Goal: Task Accomplishment & Management: Manage account settings

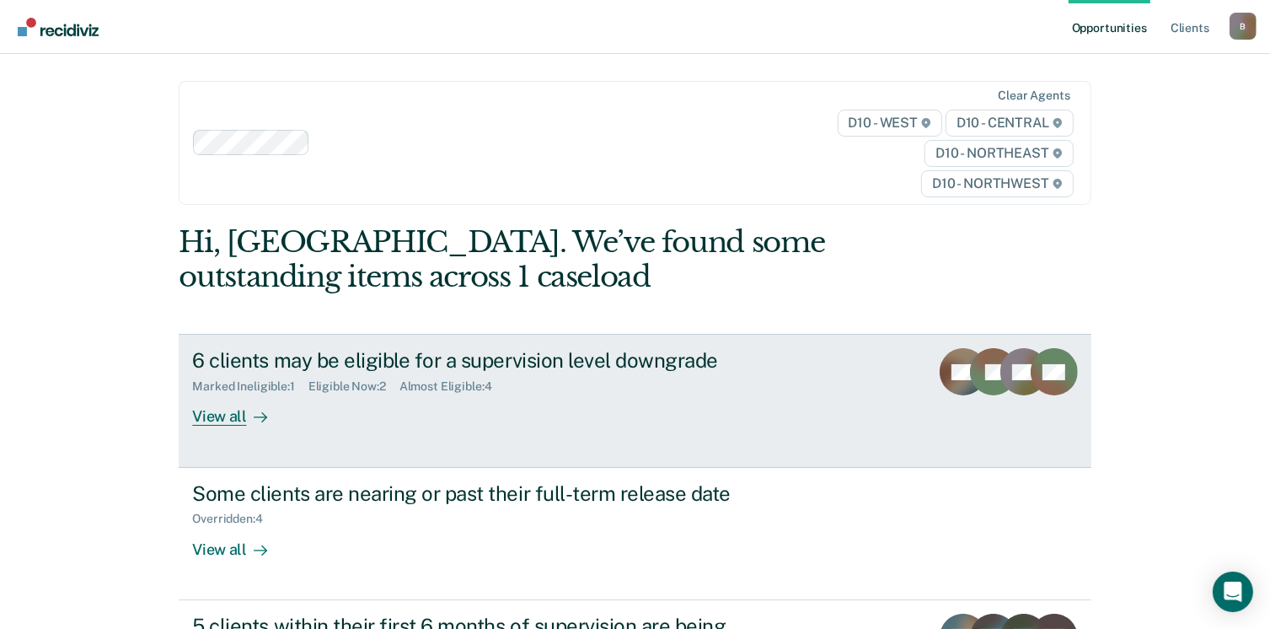
click at [228, 416] on div "View all" at bounding box center [239, 410] width 94 height 33
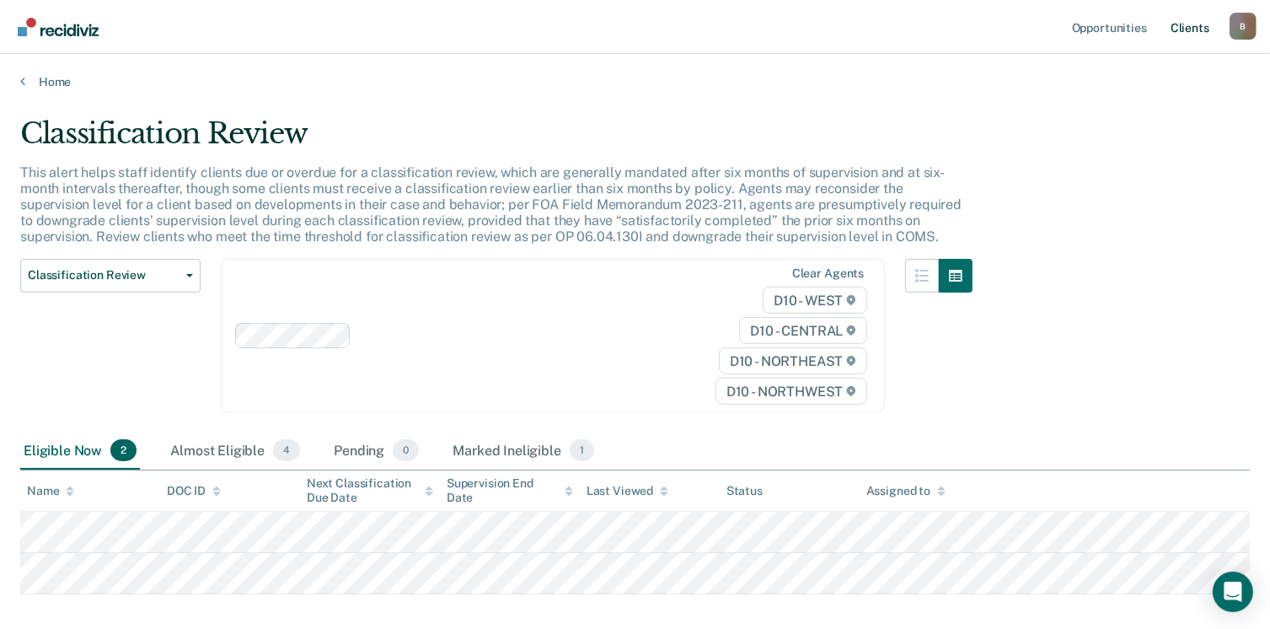
click at [1195, 28] on link "Client s" at bounding box center [1191, 27] width 46 height 54
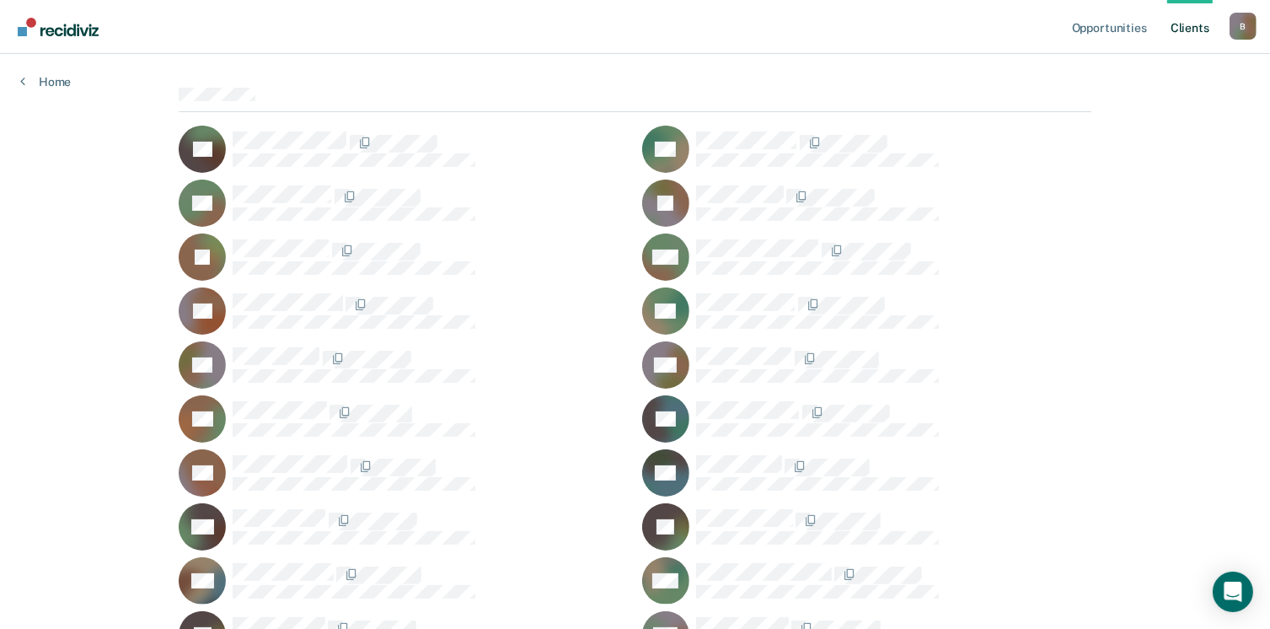
scroll to position [337, 0]
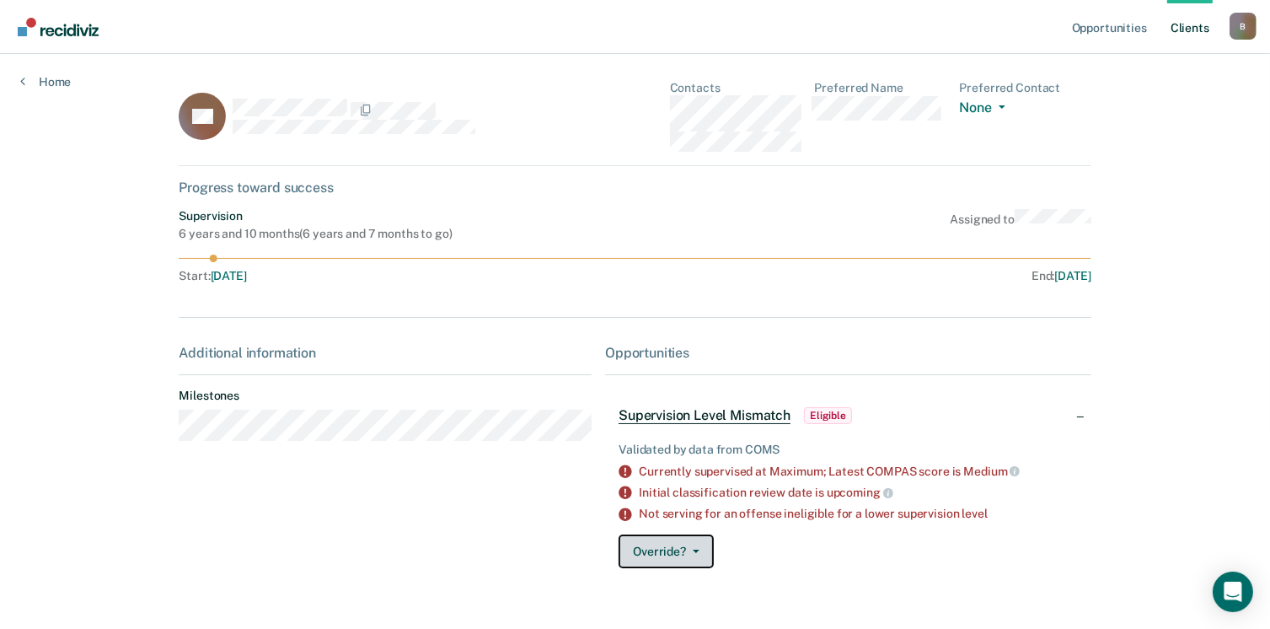
click at [693, 551] on icon "button" at bounding box center [696, 551] width 7 height 3
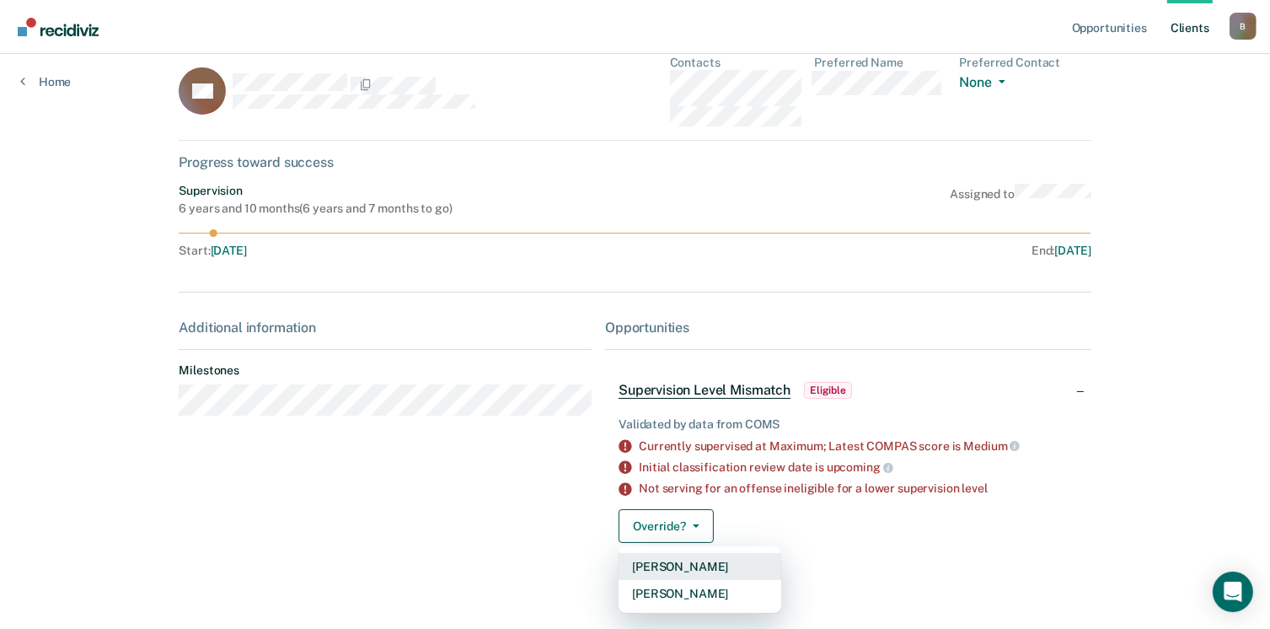
scroll to position [39, 0]
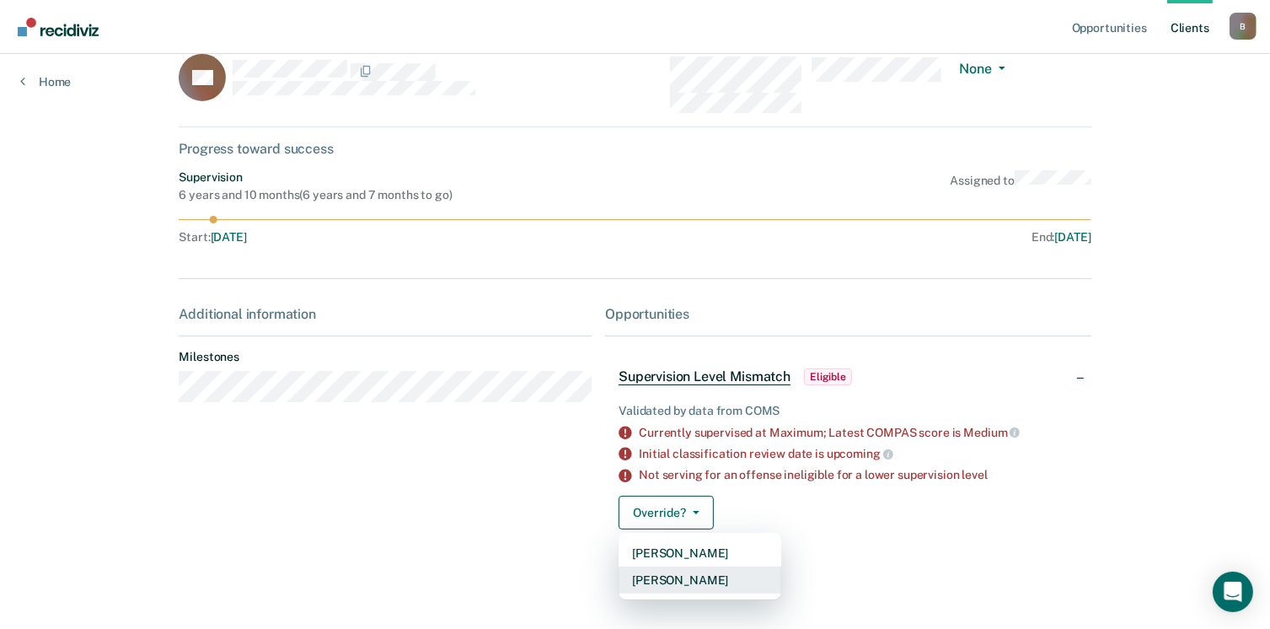
click at [701, 580] on button "[PERSON_NAME]" at bounding box center [700, 580] width 163 height 27
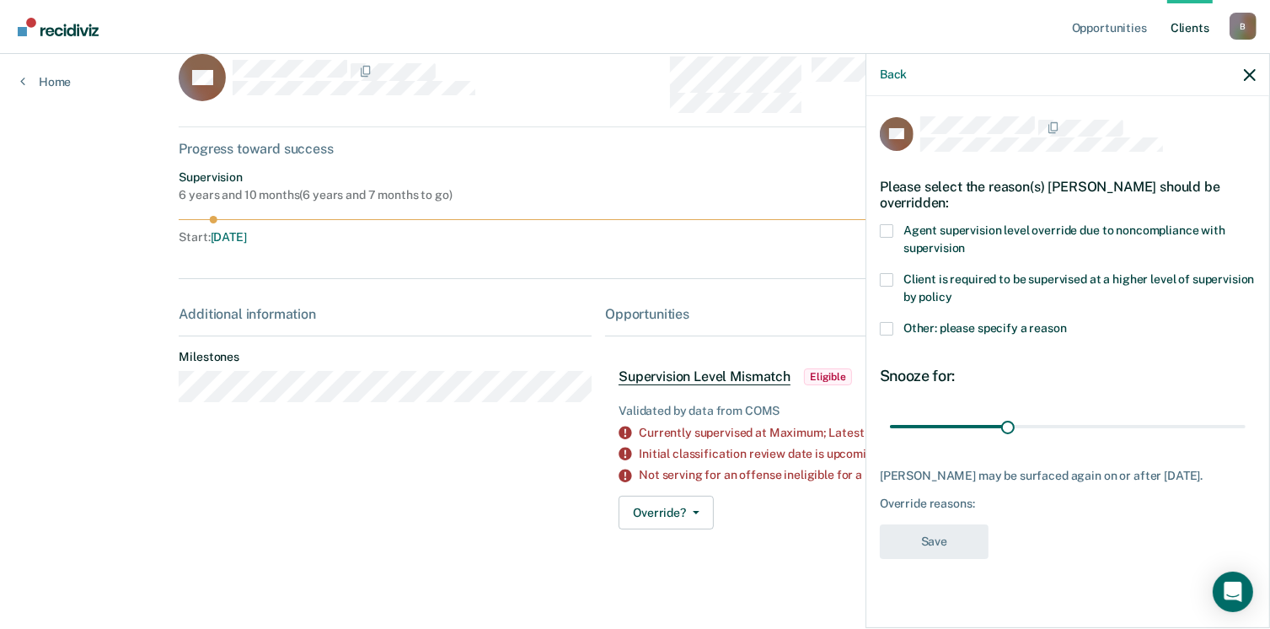
click at [894, 322] on label "Other: please specify a reason" at bounding box center [1068, 331] width 376 height 18
click at [1067, 322] on input "Other: please specify a reason" at bounding box center [1067, 322] width 0 height 0
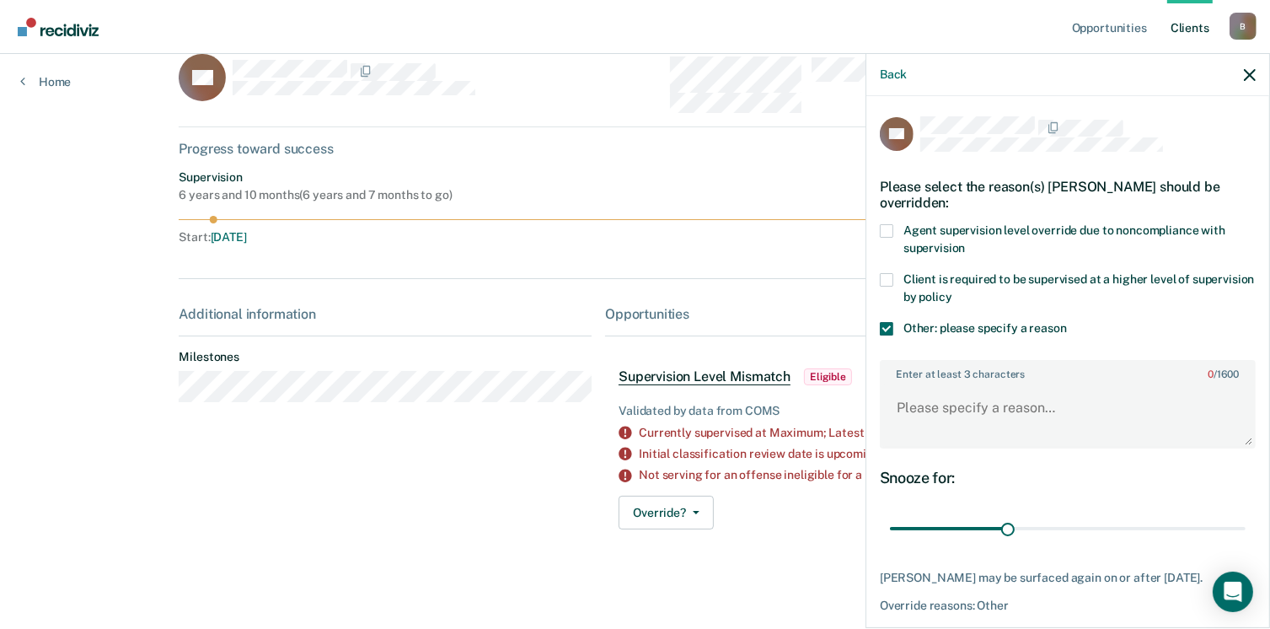
click at [900, 227] on label "Agent supervision level override due to noncompliance with supervision" at bounding box center [1068, 241] width 376 height 35
click at [965, 242] on input "Agent supervision level override due to noncompliance with supervision" at bounding box center [965, 242] width 0 height 0
click at [894, 324] on label "Other: please specify a reason" at bounding box center [1068, 331] width 376 height 18
click at [1067, 322] on input "Other: please specify a reason" at bounding box center [1067, 322] width 0 height 0
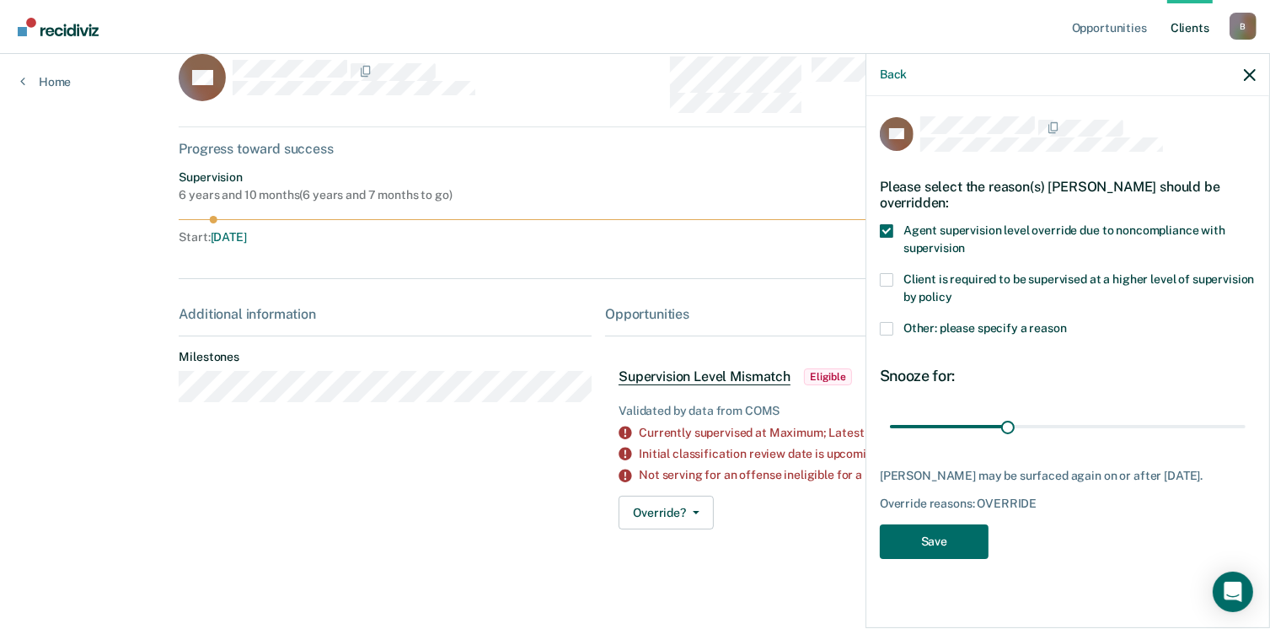
click at [878, 324] on div "GF Please select the reason(s) [PERSON_NAME] should be overridden: Agent superv…" at bounding box center [1068, 360] width 403 height 529
click at [881, 325] on span at bounding box center [886, 328] width 13 height 13
click at [1067, 322] on input "Other: please specify a reason" at bounding box center [1067, 322] width 0 height 0
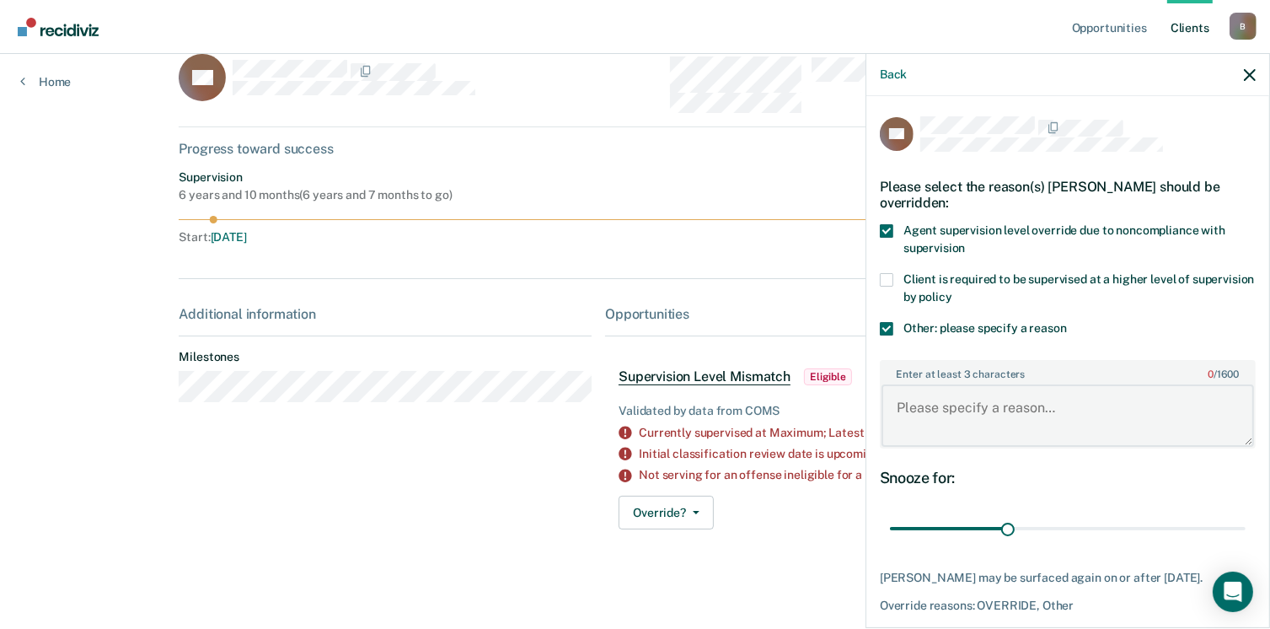
click at [928, 390] on textarea "Enter at least 3 characters 0 / 1600" at bounding box center [1068, 415] width 373 height 62
type textarea "case staffing with [PERSON_NAME] since he is unemployed"
